Goal: Transaction & Acquisition: Purchase product/service

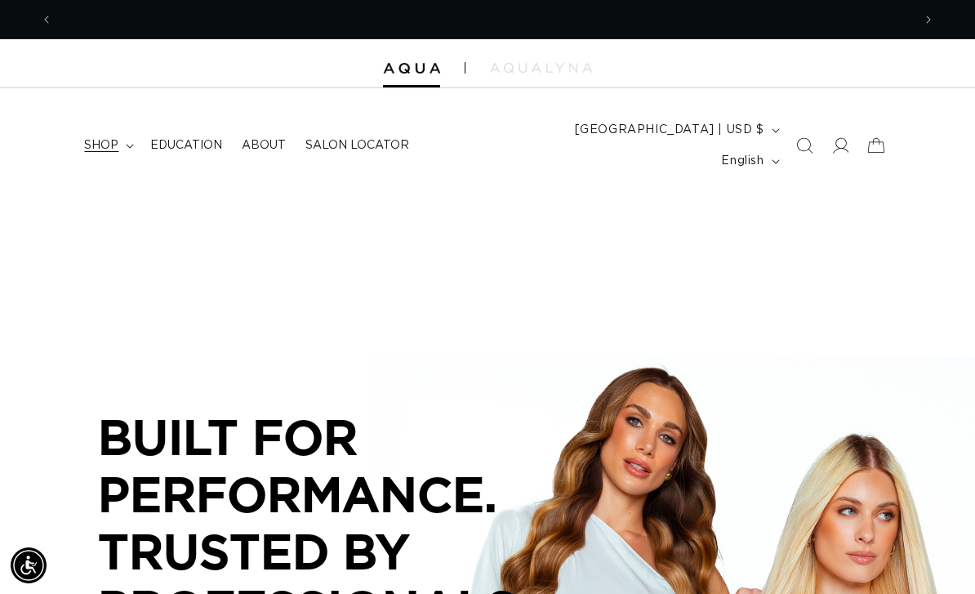
click at [103, 138] on span "shop" at bounding box center [101, 145] width 34 height 15
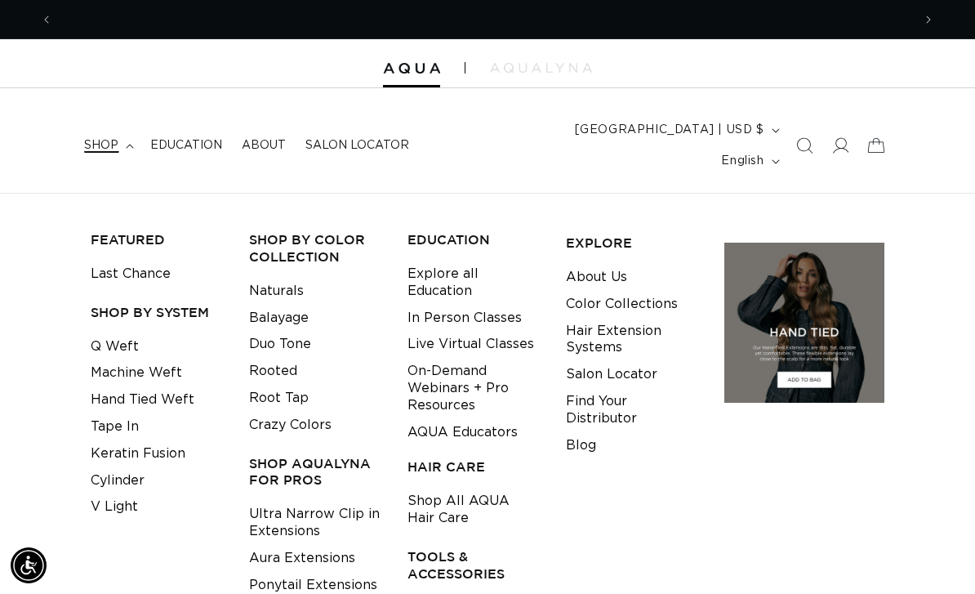
scroll to position [0, 1719]
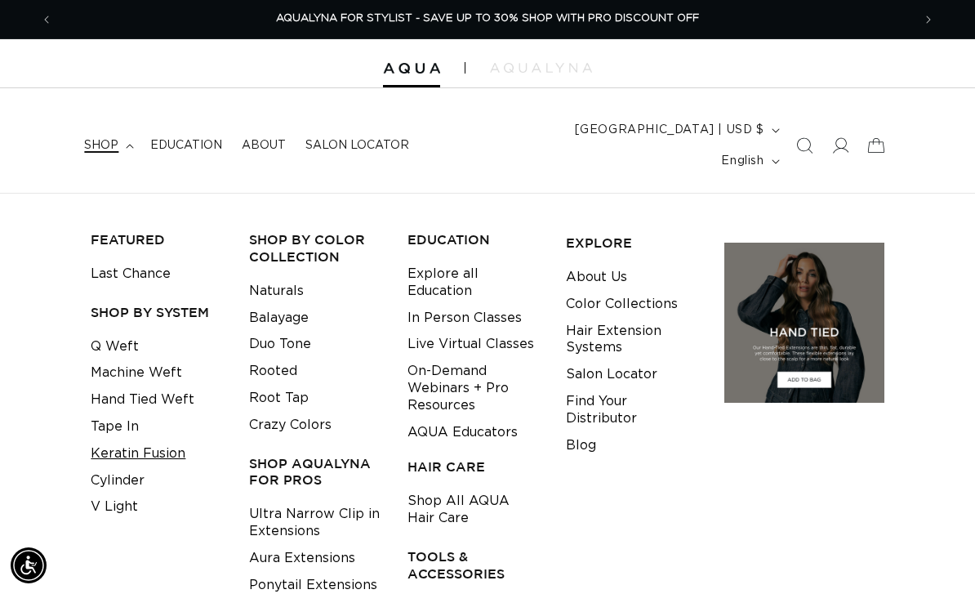
click at [174, 440] on link "Keratin Fusion" at bounding box center [138, 453] width 95 height 27
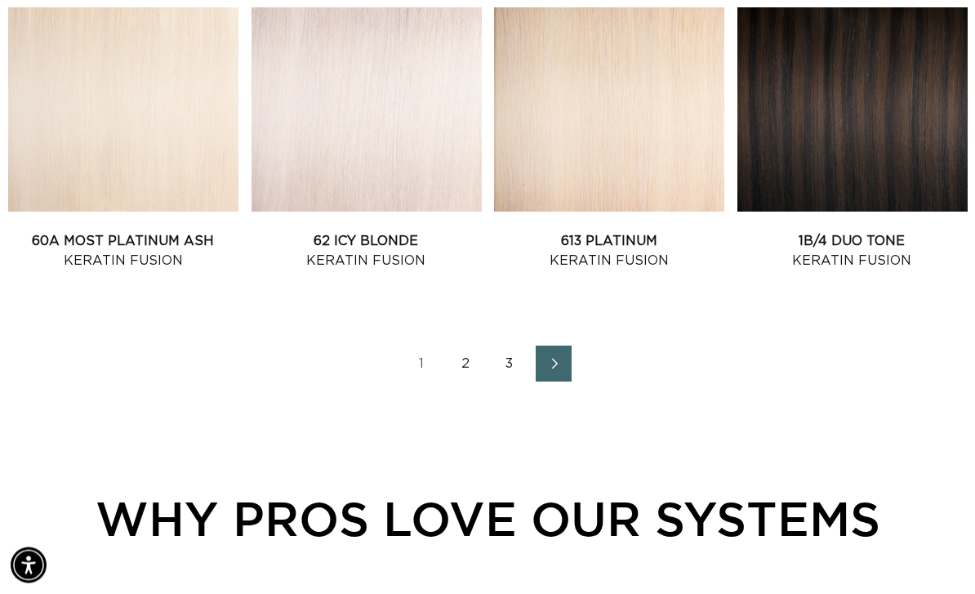
scroll to position [1935, 0]
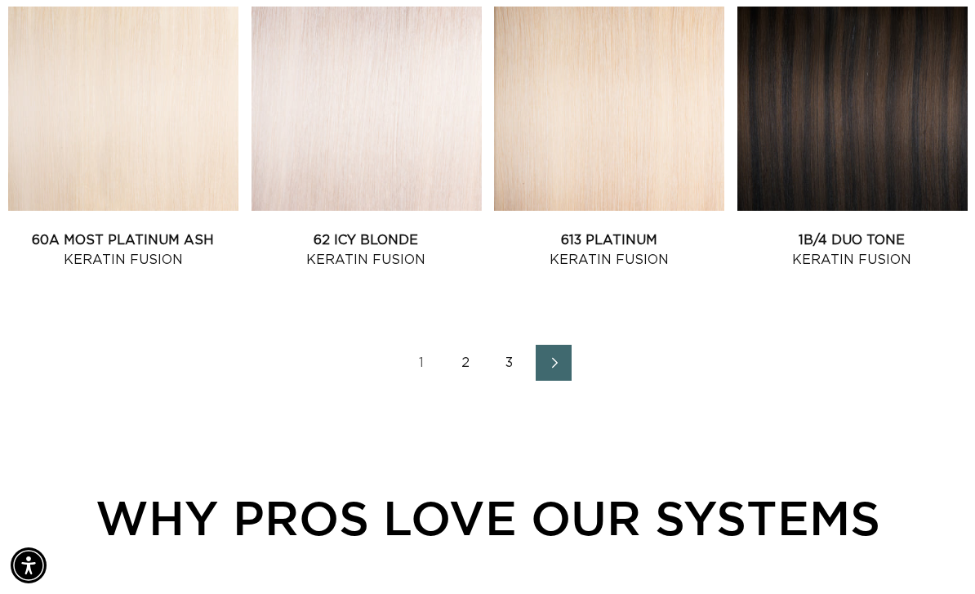
click at [556, 358] on icon "Next page" at bounding box center [555, 363] width 6 height 11
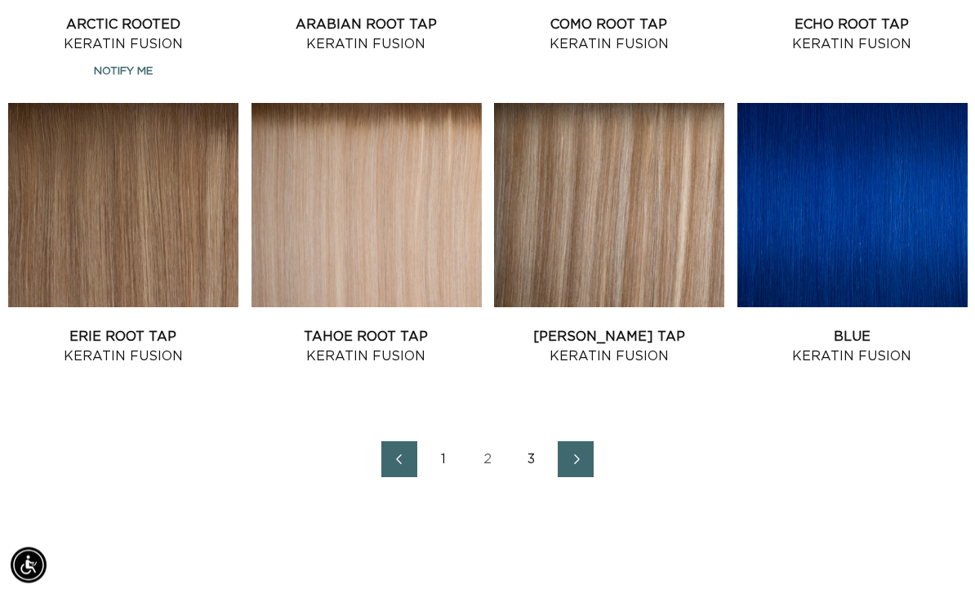
scroll to position [1838, 0]
click at [574, 453] on icon "Next page" at bounding box center [576, 458] width 21 height 11
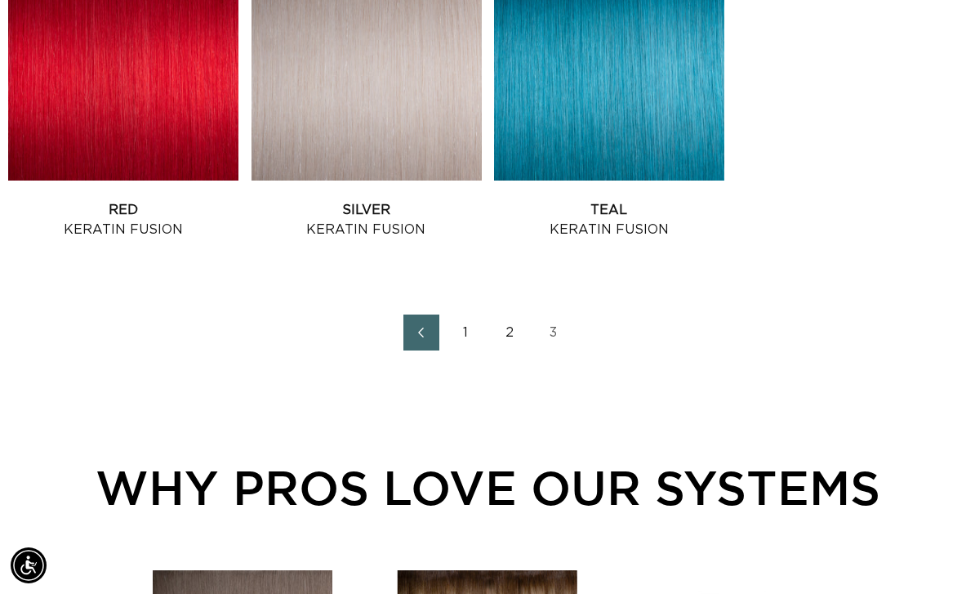
scroll to position [1033, 0]
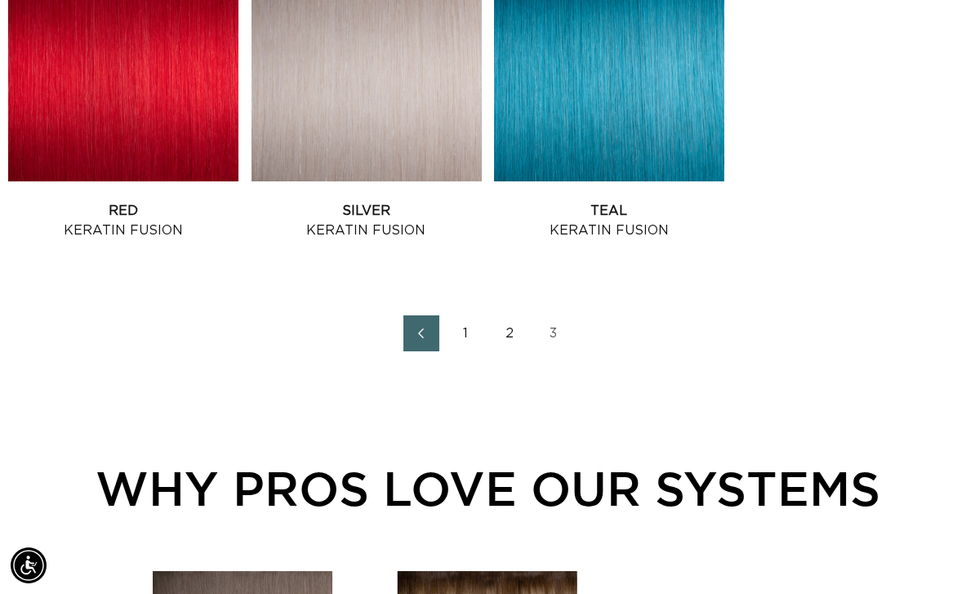
click at [562, 315] on link "3" at bounding box center [554, 333] width 36 height 36
click at [511, 315] on link "2" at bounding box center [510, 333] width 36 height 36
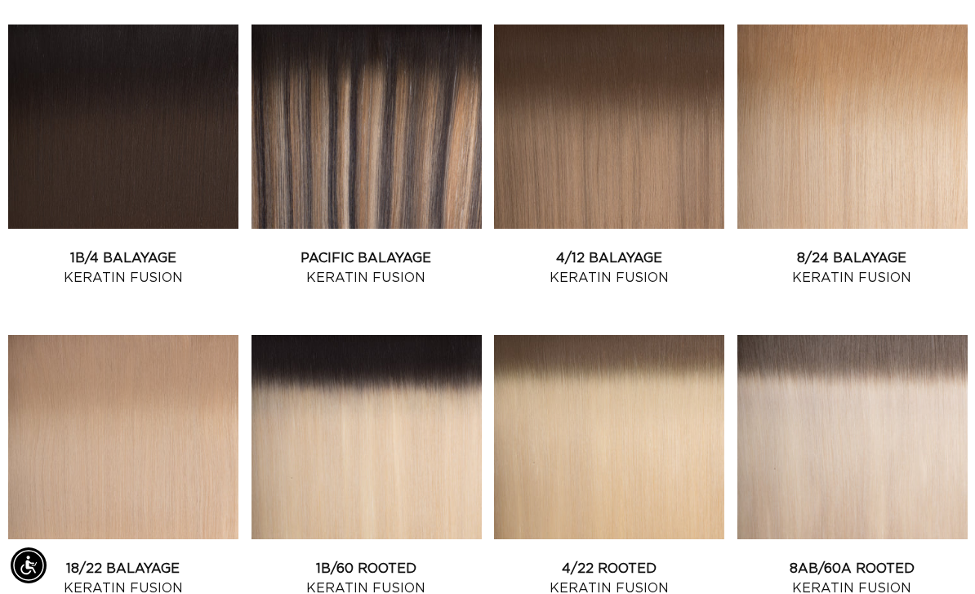
scroll to position [0, 859]
